Goal: Obtain resource: Obtain resource

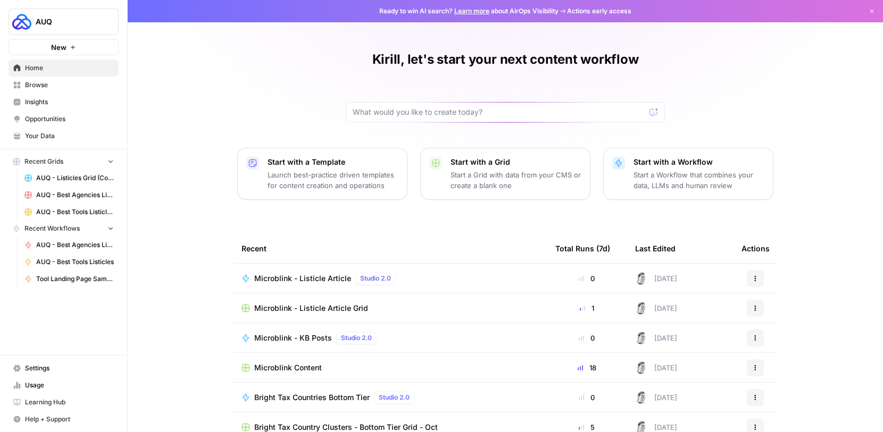
click at [43, 87] on span "Browse" at bounding box center [69, 85] width 89 height 10
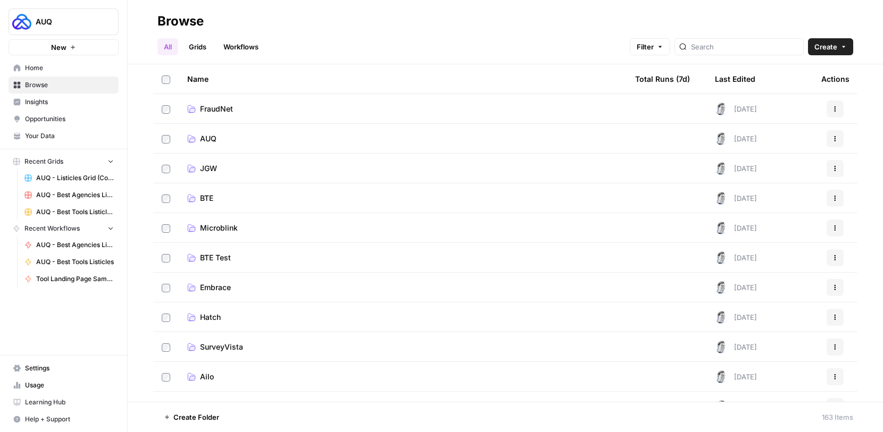
click at [266, 139] on link "AUQ" at bounding box center [402, 138] width 431 height 11
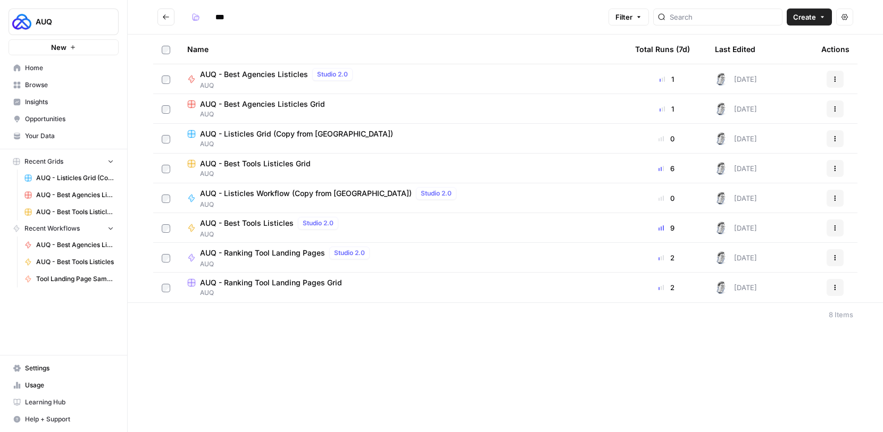
click at [303, 160] on span "AUQ - Best Tools Listicles Grid" at bounding box center [255, 163] width 111 height 11
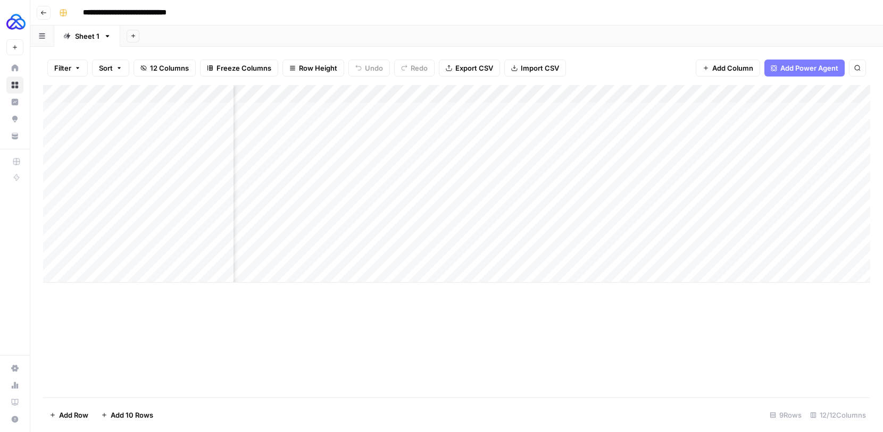
scroll to position [0, 961]
click at [724, 236] on div "Add Column" at bounding box center [456, 184] width 827 height 198
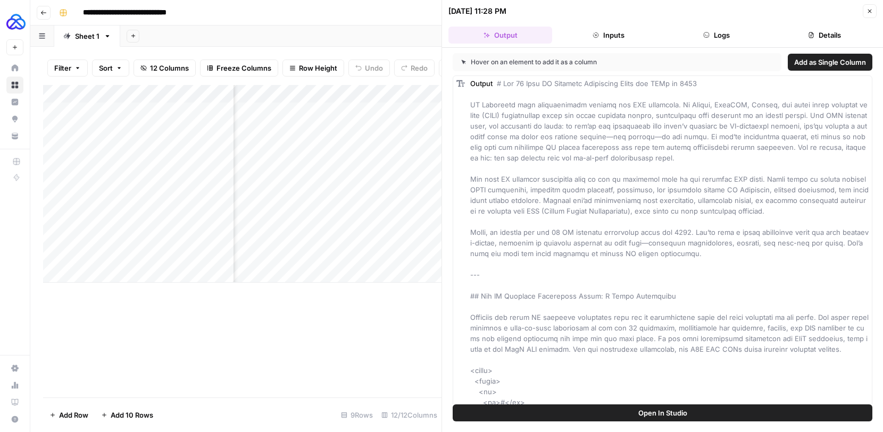
click at [712, 33] on button "Logs" at bounding box center [717, 35] width 104 height 17
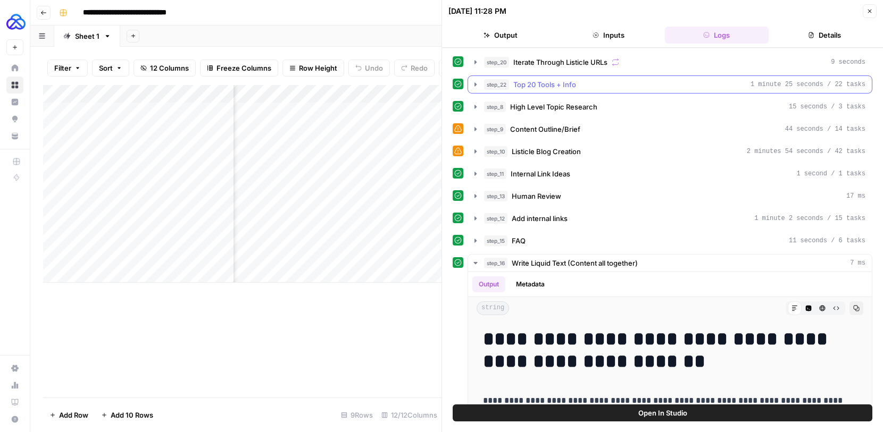
click at [473, 85] on icon "button" at bounding box center [475, 84] width 9 height 9
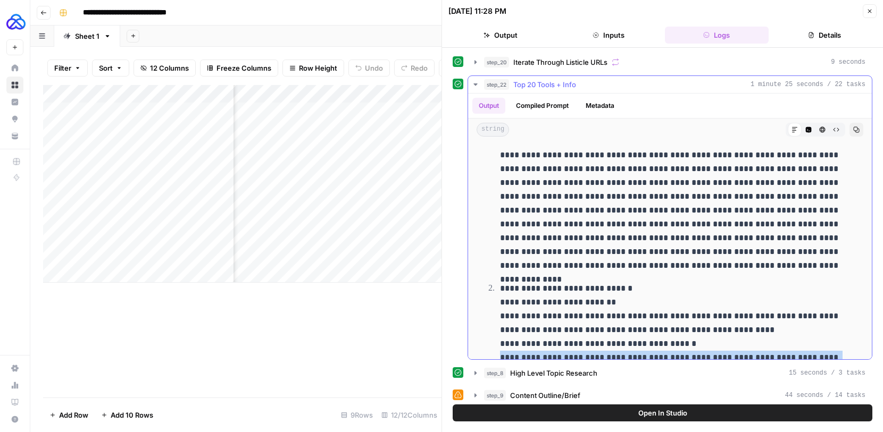
scroll to position [208, 0]
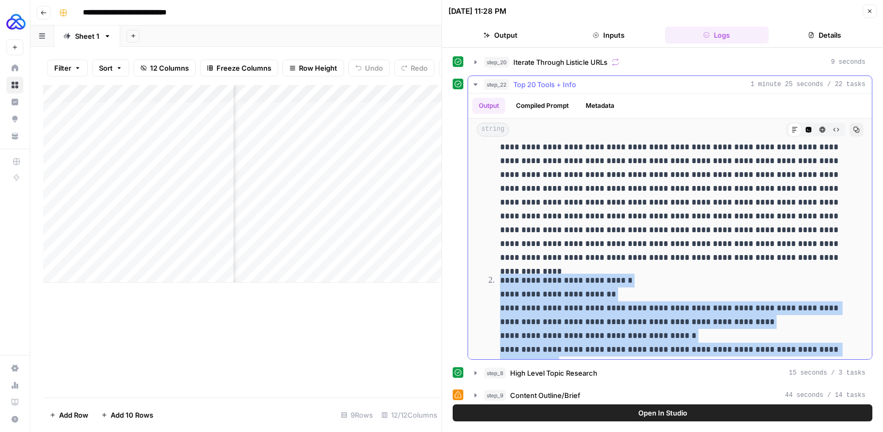
drag, startPoint x: 785, startPoint y: 216, endPoint x: 498, endPoint y: 286, distance: 296.0
copy ol "**********"
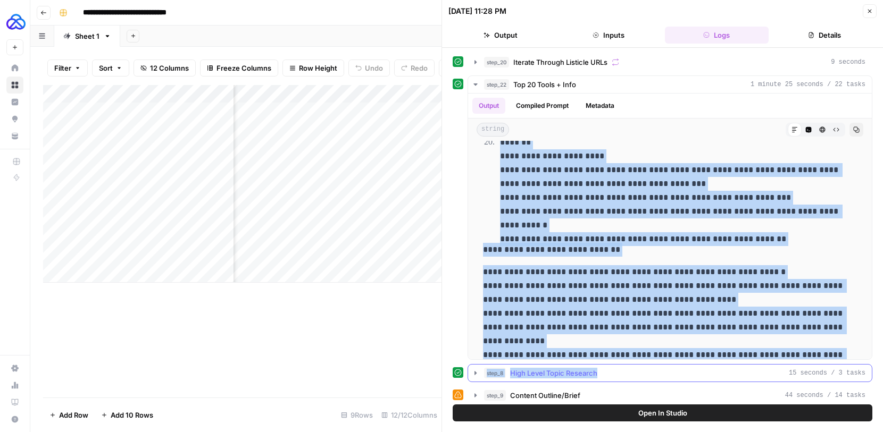
scroll to position [2314, 0]
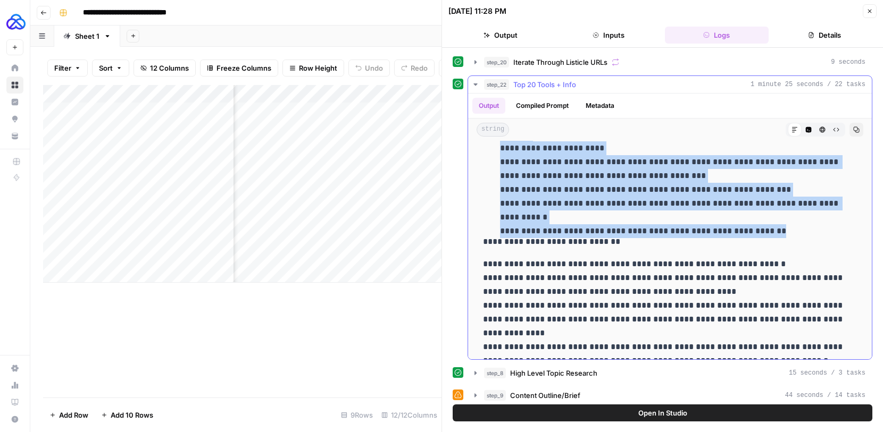
drag, startPoint x: 501, startPoint y: 181, endPoint x: 794, endPoint y: 213, distance: 295.3
copy ol "**********"
